Goal: Information Seeking & Learning: Learn about a topic

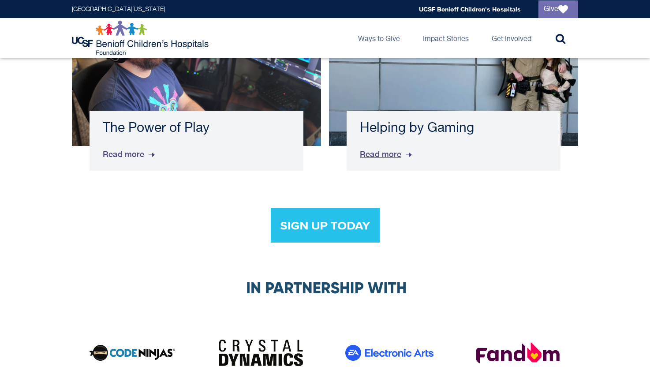
scroll to position [1567, 0]
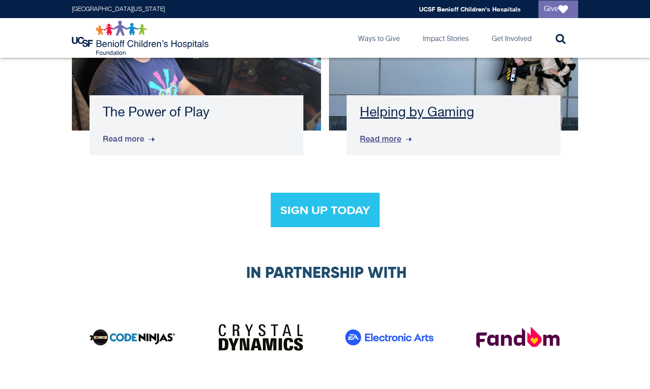
click at [381, 134] on span "Read more" at bounding box center [387, 139] width 54 height 24
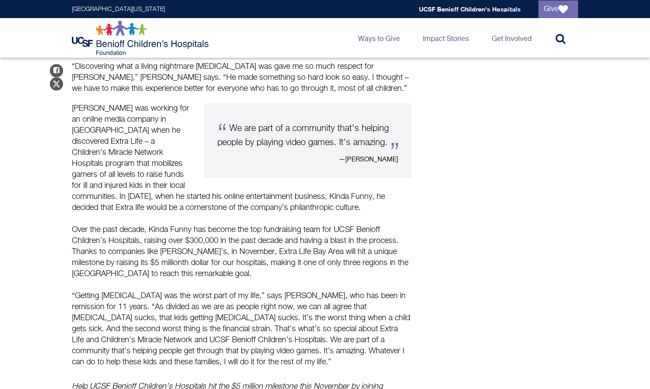
scroll to position [692, 0]
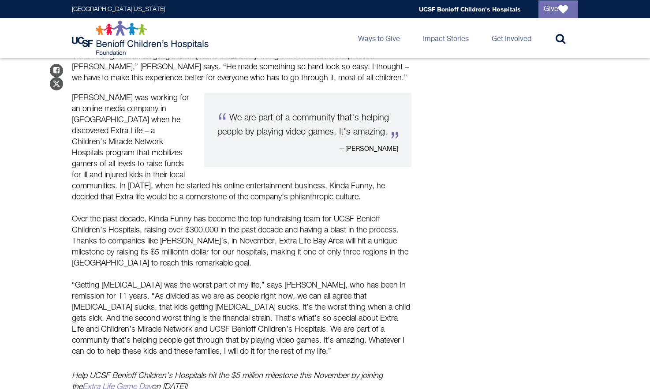
click at [114, 383] on link "Extra Life Game Day" at bounding box center [117, 387] width 69 height 8
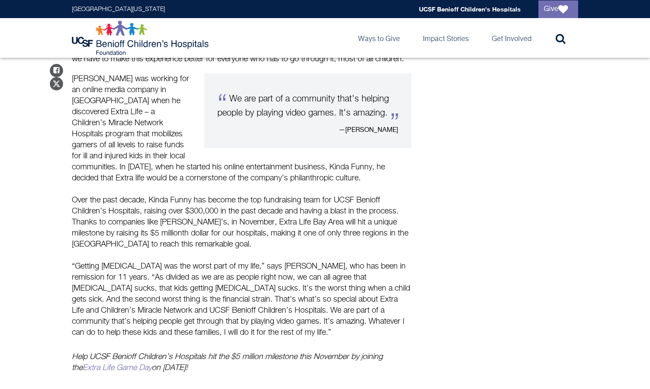
scroll to position [791, 0]
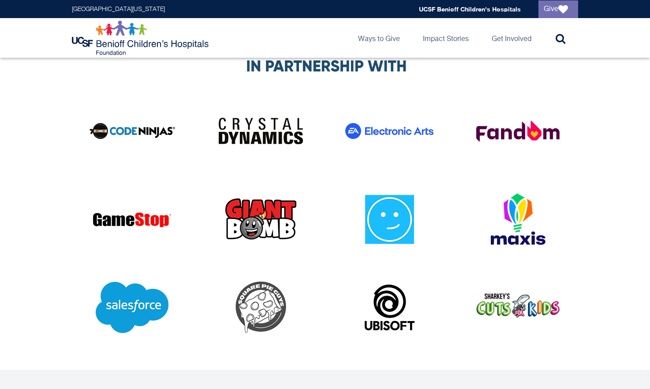
scroll to position [1772, 0]
